Goal: Transaction & Acquisition: Purchase product/service

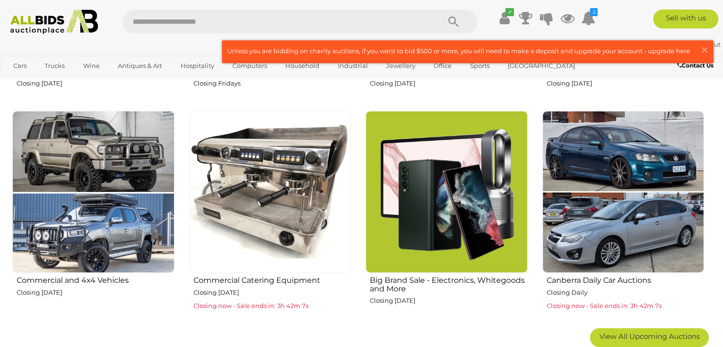
scroll to position [610, 0]
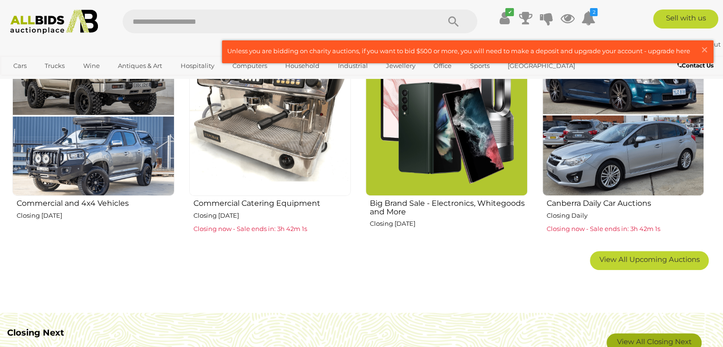
click at [660, 337] on link "View All Closing Next" at bounding box center [653, 342] width 95 height 19
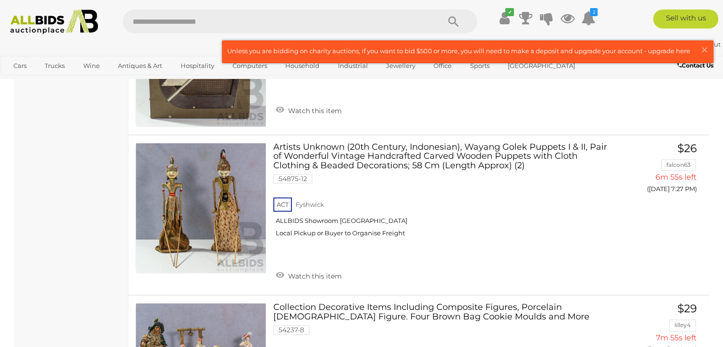
scroll to position [1356, 0]
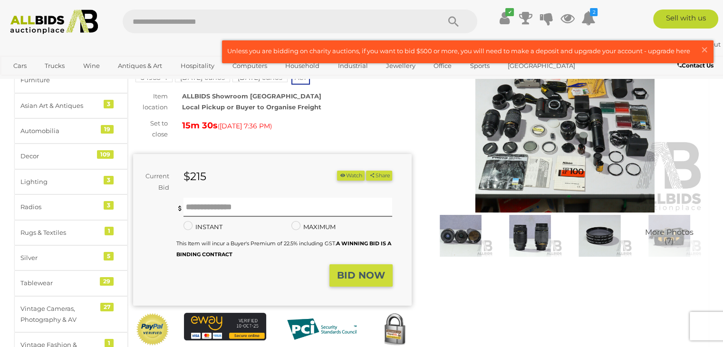
scroll to position [84, 0]
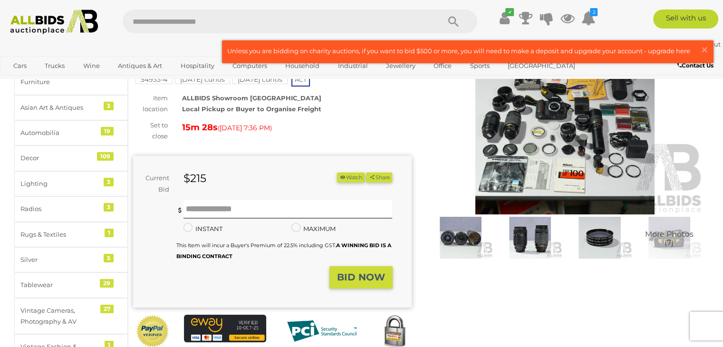
click at [519, 235] on img at bounding box center [530, 238] width 65 height 42
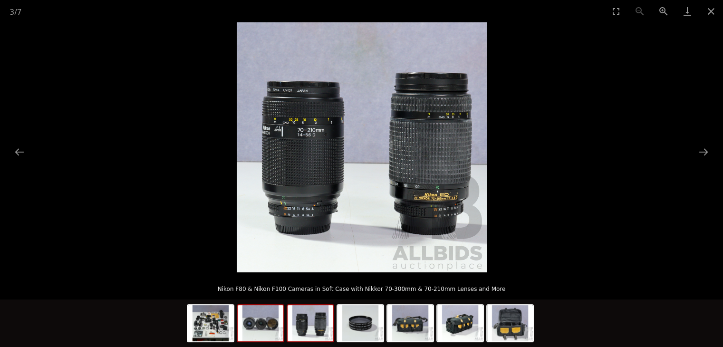
click at [261, 327] on img at bounding box center [261, 323] width 46 height 36
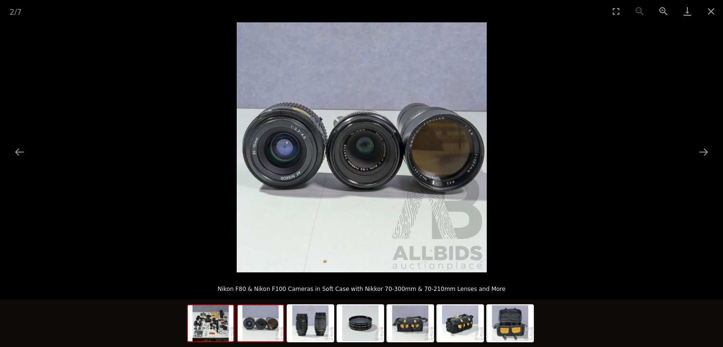
click at [211, 326] on img at bounding box center [211, 323] width 46 height 36
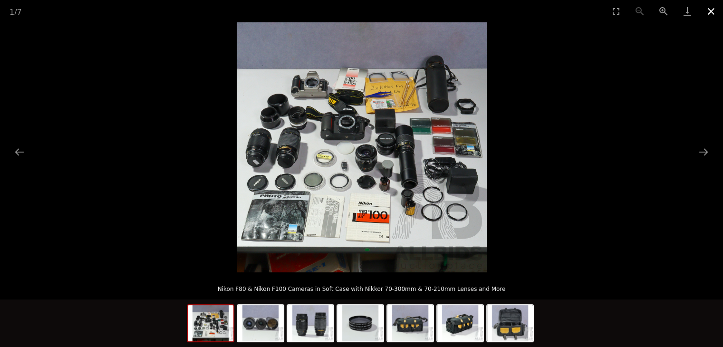
click at [713, 5] on button "Close gallery" at bounding box center [711, 11] width 24 height 22
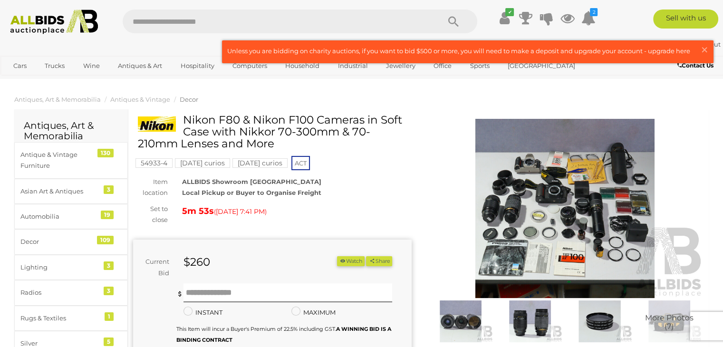
click at [526, 313] on img at bounding box center [530, 321] width 65 height 42
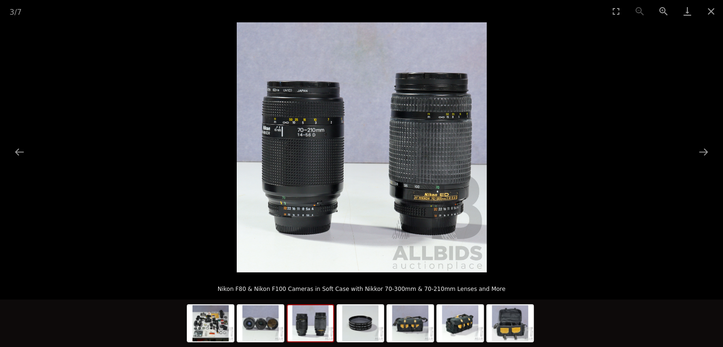
click at [422, 209] on img at bounding box center [362, 147] width 250 height 250
click at [212, 331] on img at bounding box center [211, 323] width 46 height 36
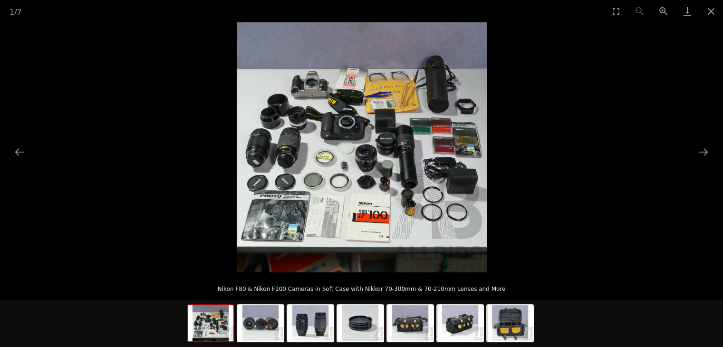
click at [272, 120] on img at bounding box center [362, 147] width 250 height 250
click at [266, 329] on img at bounding box center [261, 323] width 46 height 36
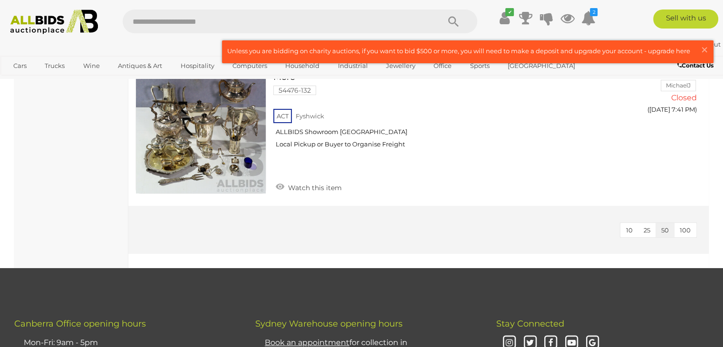
scroll to position [3541, 0]
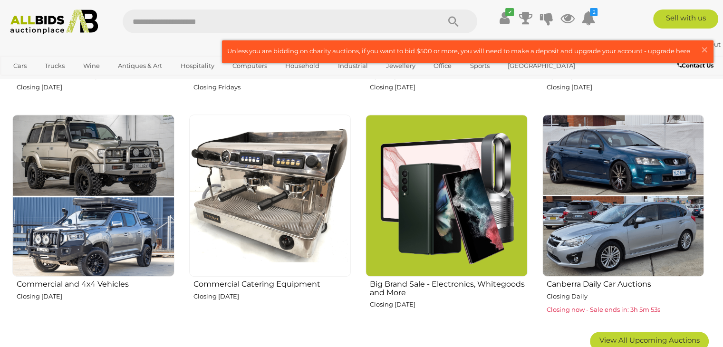
scroll to position [536, 0]
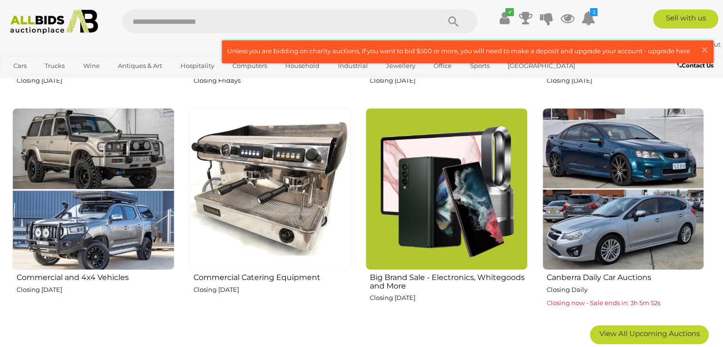
click at [280, 181] on img at bounding box center [270, 189] width 162 height 162
